Goal: Information Seeking & Learning: Learn about a topic

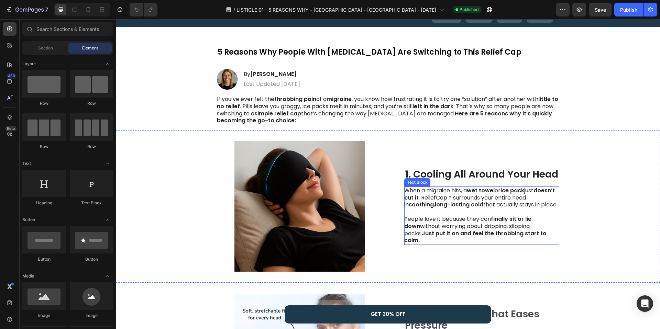
scroll to position [56, 0]
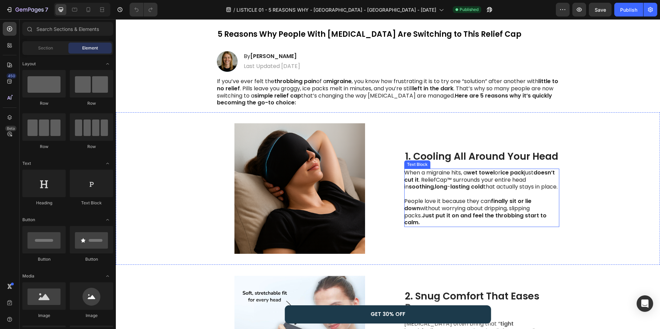
click at [461, 199] on p "When a migraine hits, a wet towel or [MEDICAL_DATA] just doesn’t cut it . Relie…" at bounding box center [481, 197] width 154 height 57
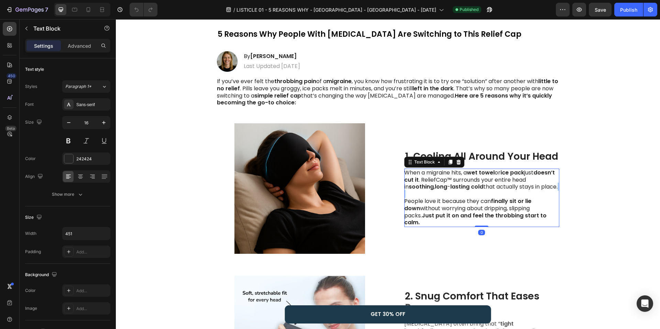
click at [461, 199] on p "When a migraine hits, a wet towel or [MEDICAL_DATA] just doesn’t cut it . Relie…" at bounding box center [481, 197] width 154 height 57
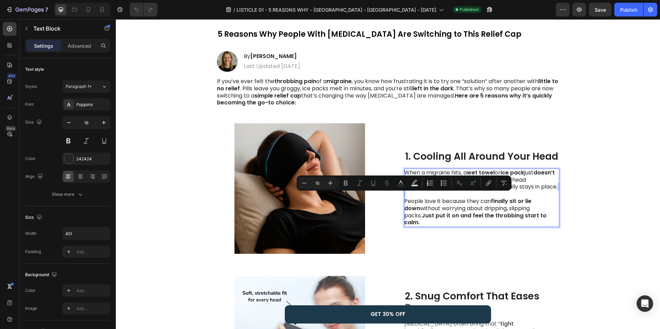
click at [508, 196] on p "When a migraine hits, a wet towel or [MEDICAL_DATA] just doesn’t cut it . Relie…" at bounding box center [481, 197] width 154 height 57
click at [465, 207] on p "When a migraine hits, a wet towel or [MEDICAL_DATA] just doesn’t cut it . Relie…" at bounding box center [481, 197] width 154 height 57
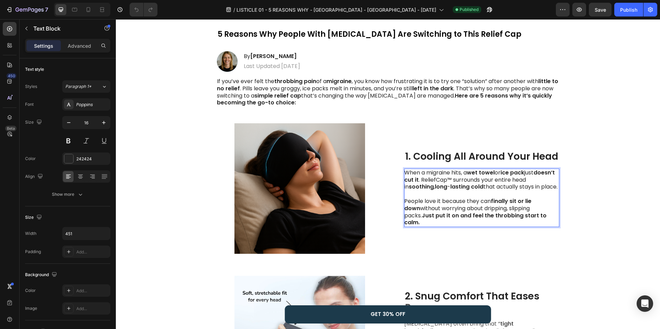
click at [527, 211] on p "When a migraine hits, a wet towel or [MEDICAL_DATA] just doesn’t cut it . Relie…" at bounding box center [481, 197] width 154 height 57
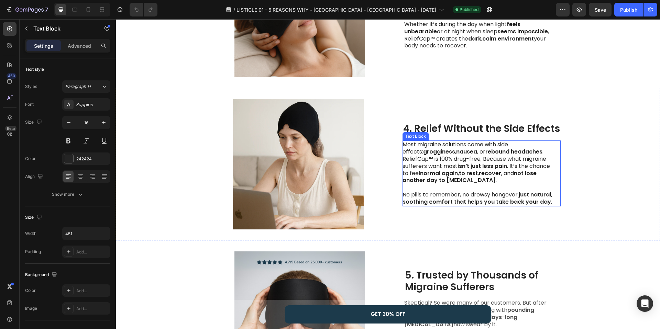
scroll to position [538, 0]
click at [495, 189] on p "Most migraine solutions come with side effects: grogginess , nausea , or reboun…" at bounding box center [479, 173] width 154 height 64
click at [512, 194] on p "Most migraine solutions come with side effects: grogginess , nausea , or reboun…" at bounding box center [479, 173] width 154 height 64
click at [501, 175] on strong "recover" at bounding box center [490, 173] width 22 height 8
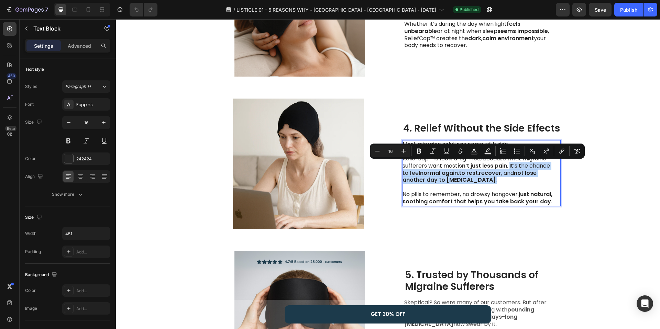
drag, startPoint x: 512, startPoint y: 179, endPoint x: 511, endPoint y: 167, distance: 11.8
click at [511, 167] on p "Most migraine solutions come with side effects: grogginess , nausea , or reboun…" at bounding box center [479, 173] width 154 height 64
copy p "It’s the chance to feel normal again , to rest , recover , and not lose another…"
